Goal: Task Accomplishment & Management: Manage account settings

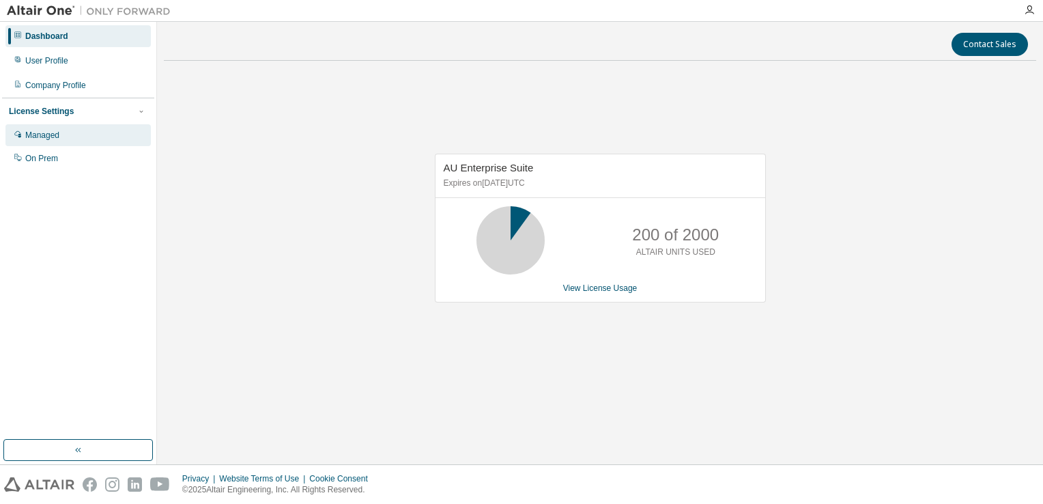
click at [56, 139] on div "Managed" at bounding box center [42, 135] width 34 height 11
